Goal: Information Seeking & Learning: Learn about a topic

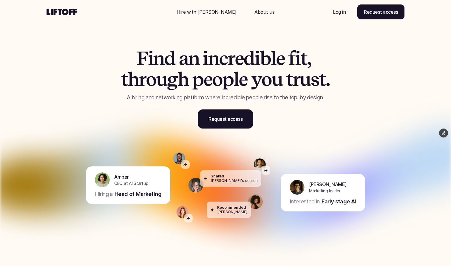
scroll to position [-1, 0]
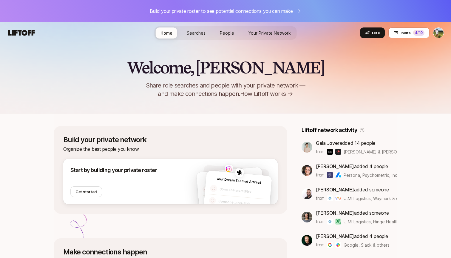
click at [192, 34] on span "Searches" at bounding box center [196, 32] width 19 height 5
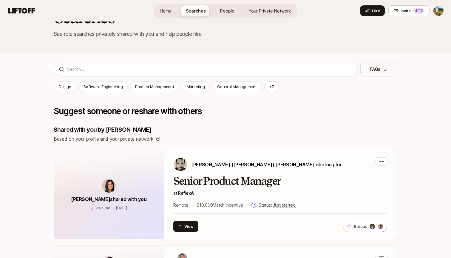
scroll to position [66, 0]
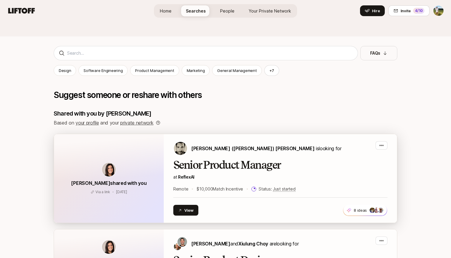
click at [202, 163] on h2 "Senior Product Manager" at bounding box center [280, 165] width 214 height 12
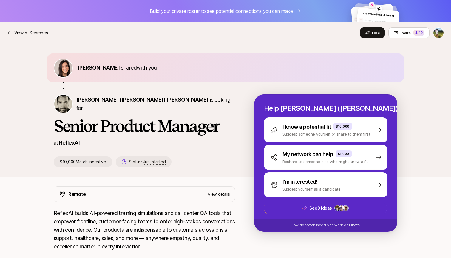
click at [28, 35] on p "View all Searches" at bounding box center [30, 32] width 33 height 7
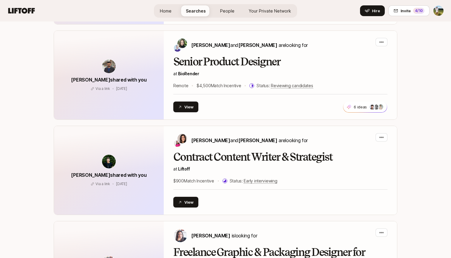
scroll to position [628, 0]
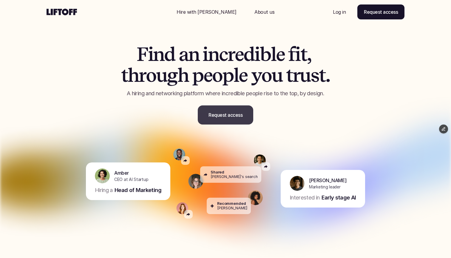
click at [244, 120] on link "Request access" at bounding box center [226, 114] width 56 height 19
click at [227, 97] on p "A hiring and networking platform where incredible people rise to the top, by de…" at bounding box center [226, 94] width 254 height 8
click at [225, 125] on link "Request access" at bounding box center [226, 114] width 56 height 19
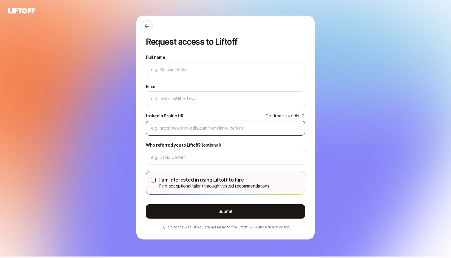
scroll to position [2, 0]
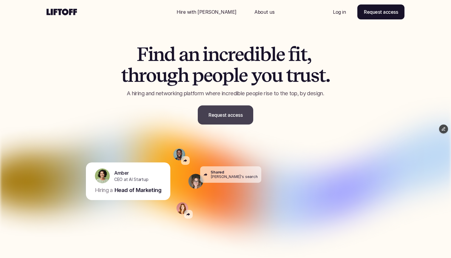
click at [228, 121] on link "Request access" at bounding box center [226, 114] width 56 height 19
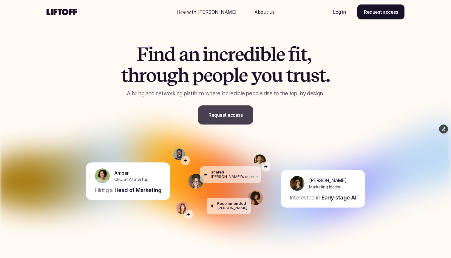
click at [258, 10] on p "About us" at bounding box center [265, 11] width 20 height 7
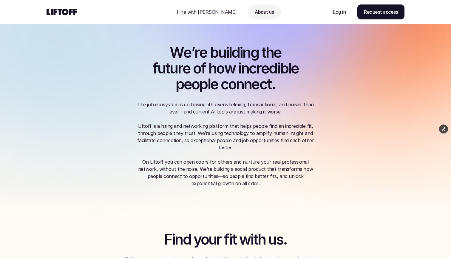
scroll to position [-7, 0]
